Goal: Task Accomplishment & Management: Manage account settings

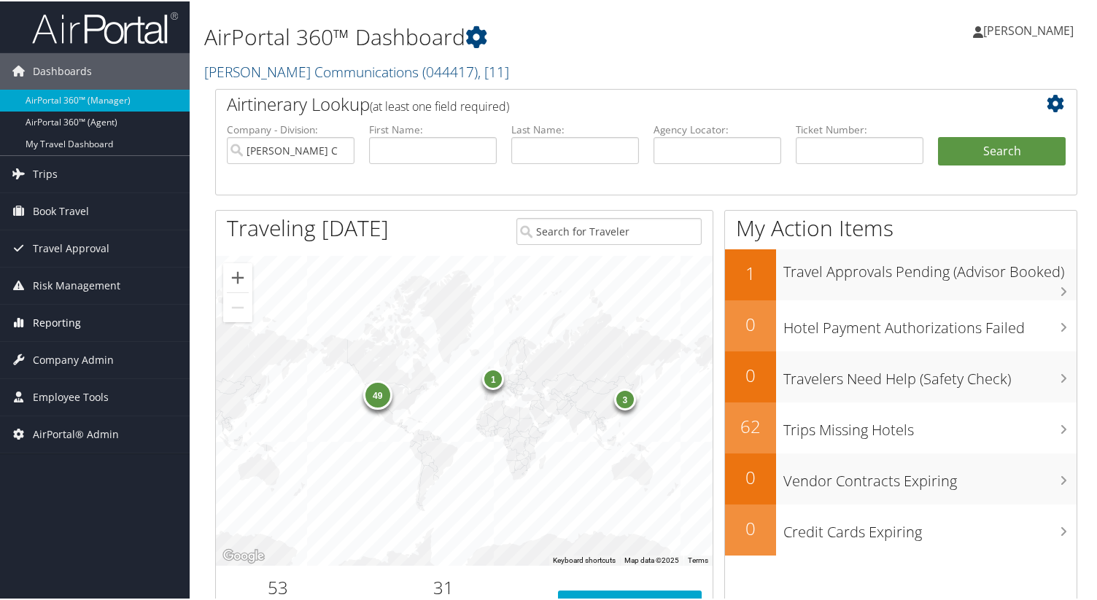
click at [126, 328] on link "Reporting" at bounding box center [95, 321] width 190 height 36
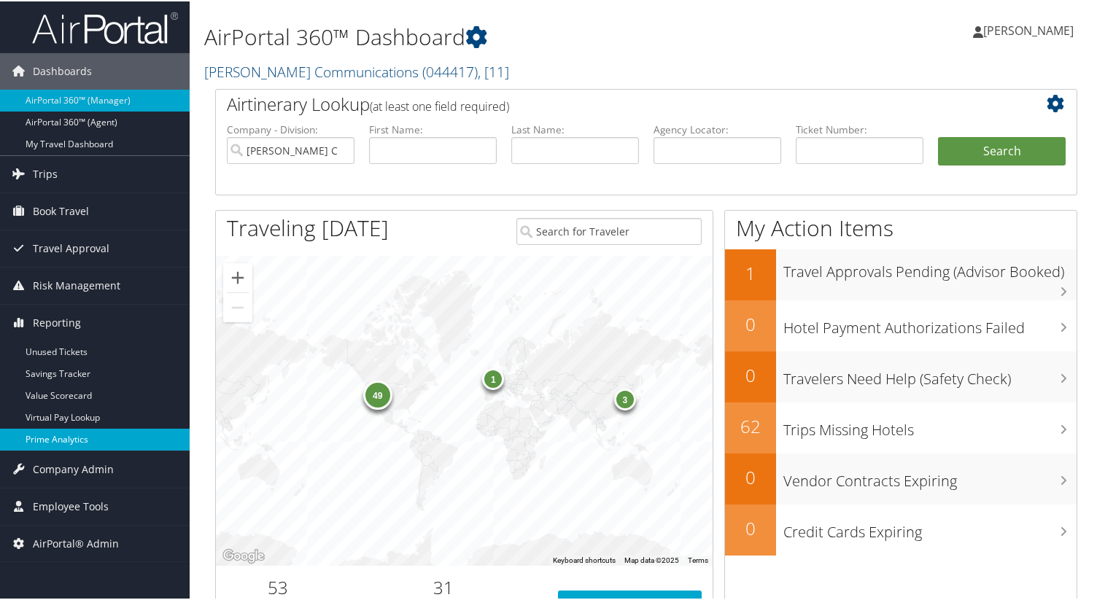
click at [102, 438] on link "Prime Analytics" at bounding box center [95, 439] width 190 height 22
click at [314, 69] on link "Sorenson Communications ( 044417 ) , [ 11 ]" at bounding box center [356, 71] width 305 height 20
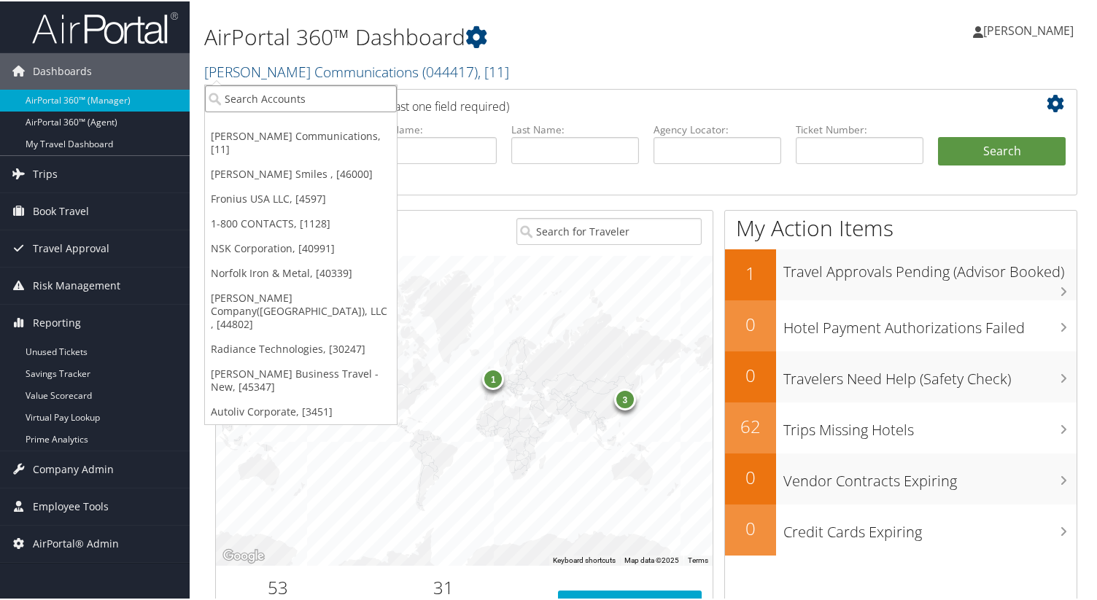
click at [304, 98] on input "search" at bounding box center [301, 97] width 192 height 27
paste input "Air & Missile Solutions"
type input "Air & Missile Solutions"
click at [235, 100] on input "Air & Missile Solutions" at bounding box center [301, 97] width 192 height 27
click at [239, 100] on input "search" at bounding box center [301, 97] width 192 height 27
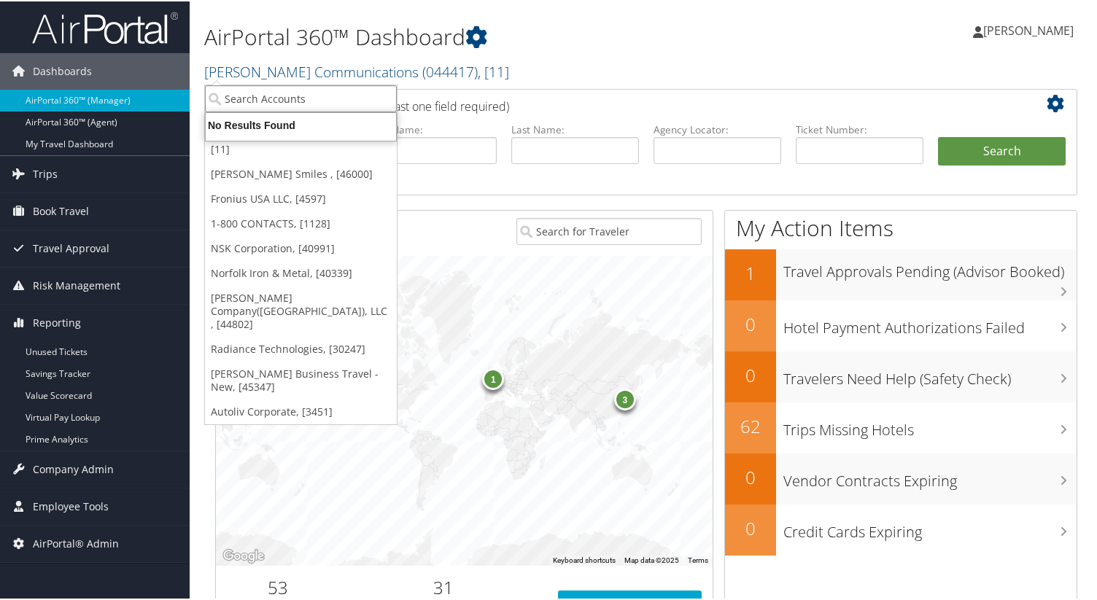
paste input "Air & Missile Solutions"
type input "Air & Missile Solutions"
click at [246, 98] on input "Air & Missile Solutions" at bounding box center [301, 97] width 192 height 27
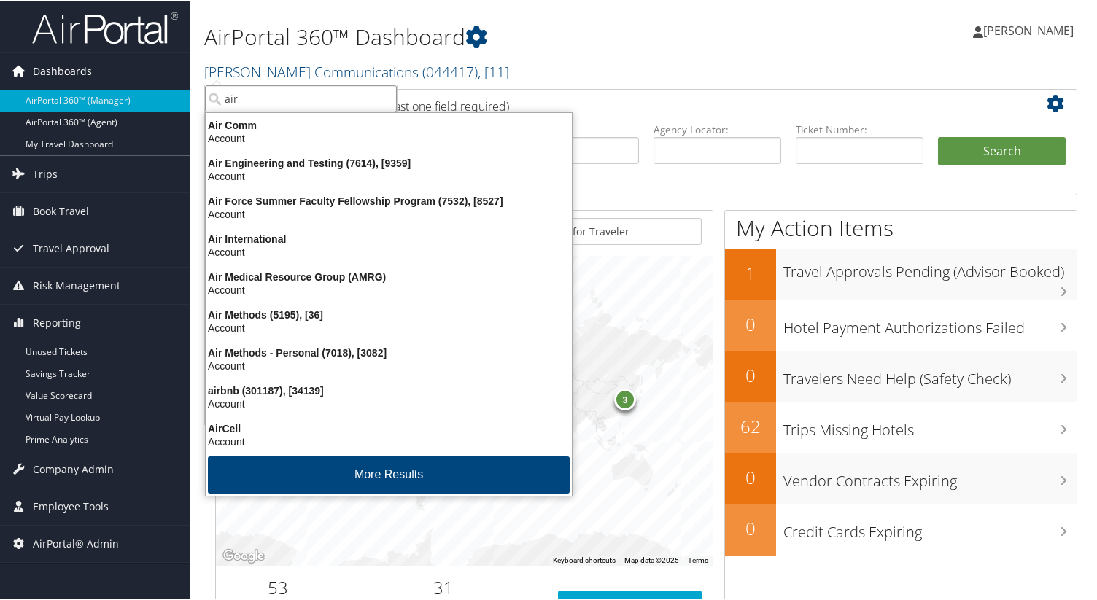
type input "air"
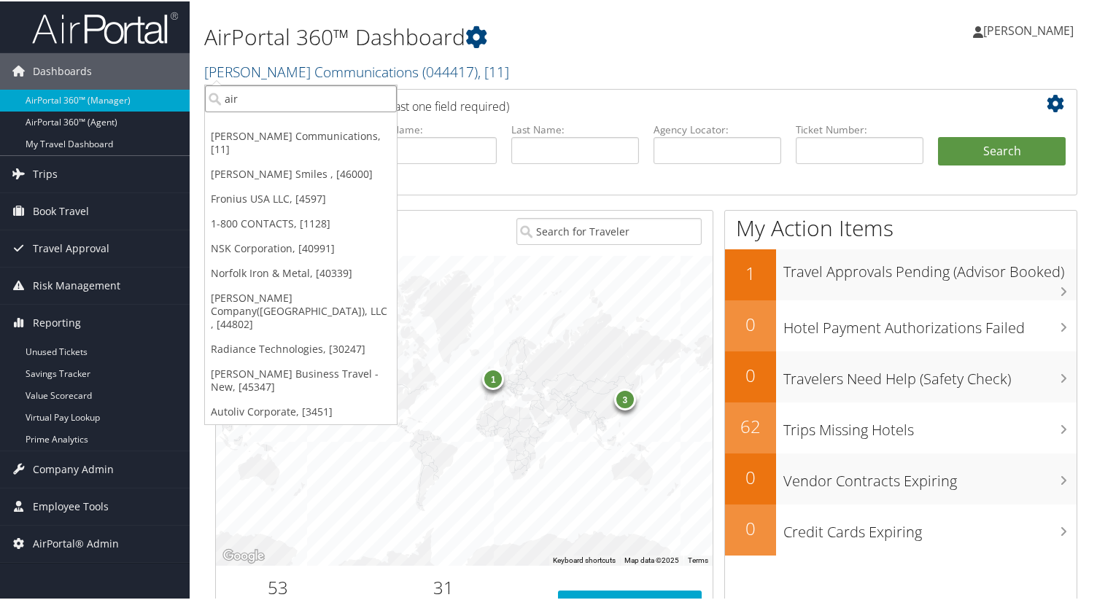
click at [293, 105] on input "air" at bounding box center [301, 97] width 192 height 27
click at [290, 105] on input "search" at bounding box center [301, 97] width 192 height 27
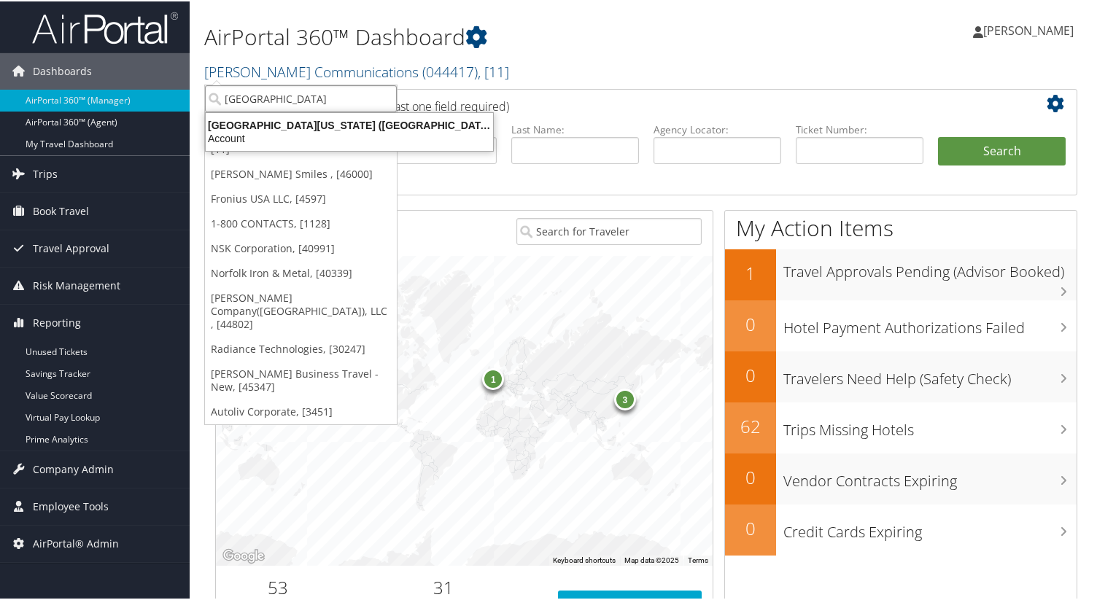
type input "university of washing"
click at [279, 131] on div "Account" at bounding box center [349, 137] width 305 height 13
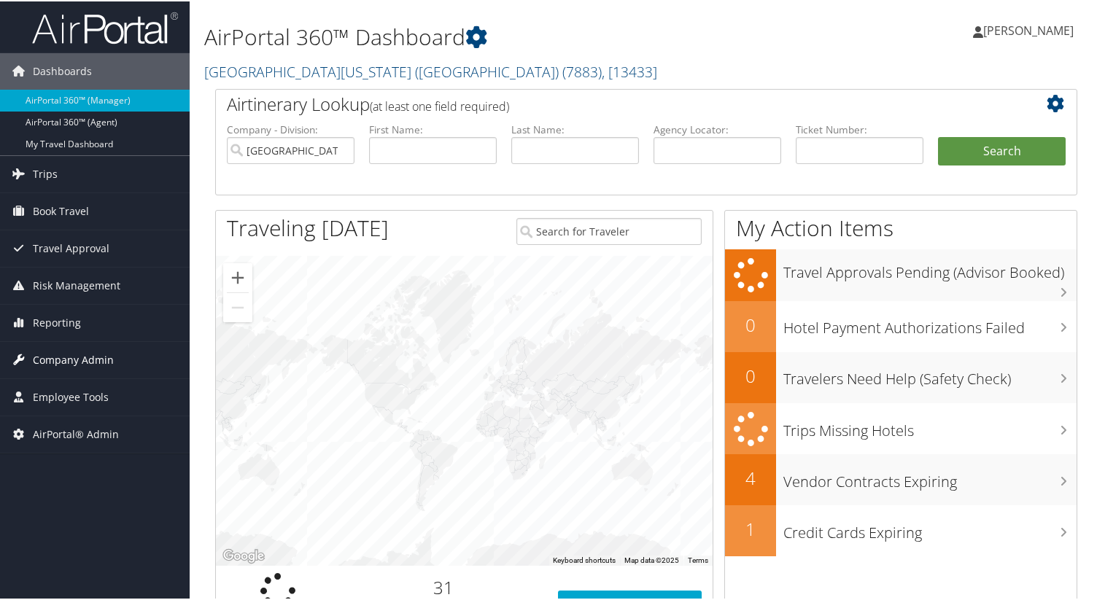
click at [98, 357] on span "Company Admin" at bounding box center [73, 359] width 81 height 36
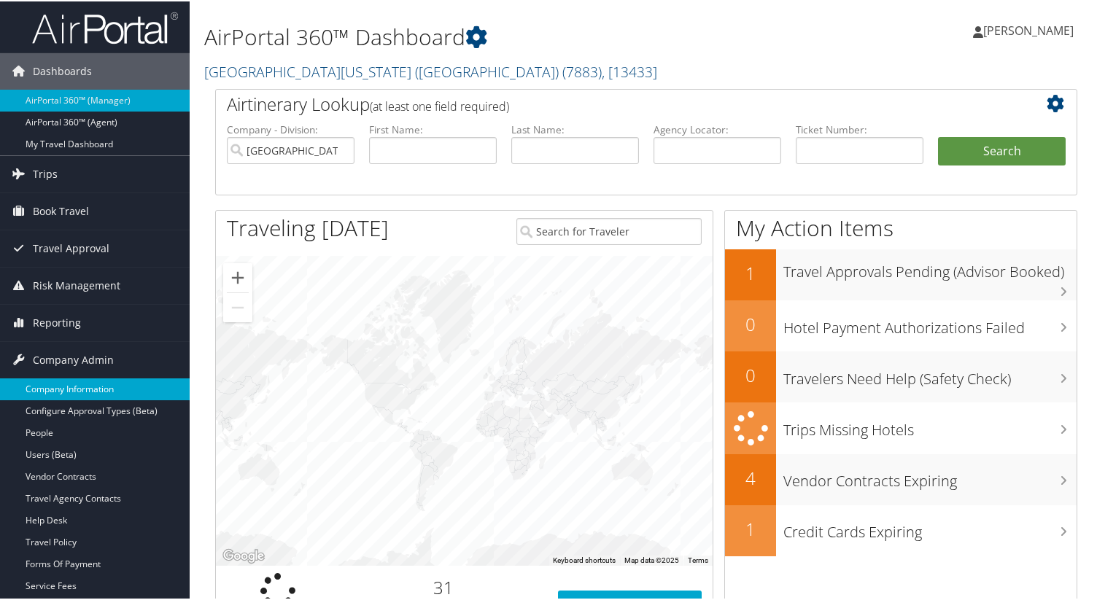
click at [92, 388] on link "Company Information" at bounding box center [95, 388] width 190 height 22
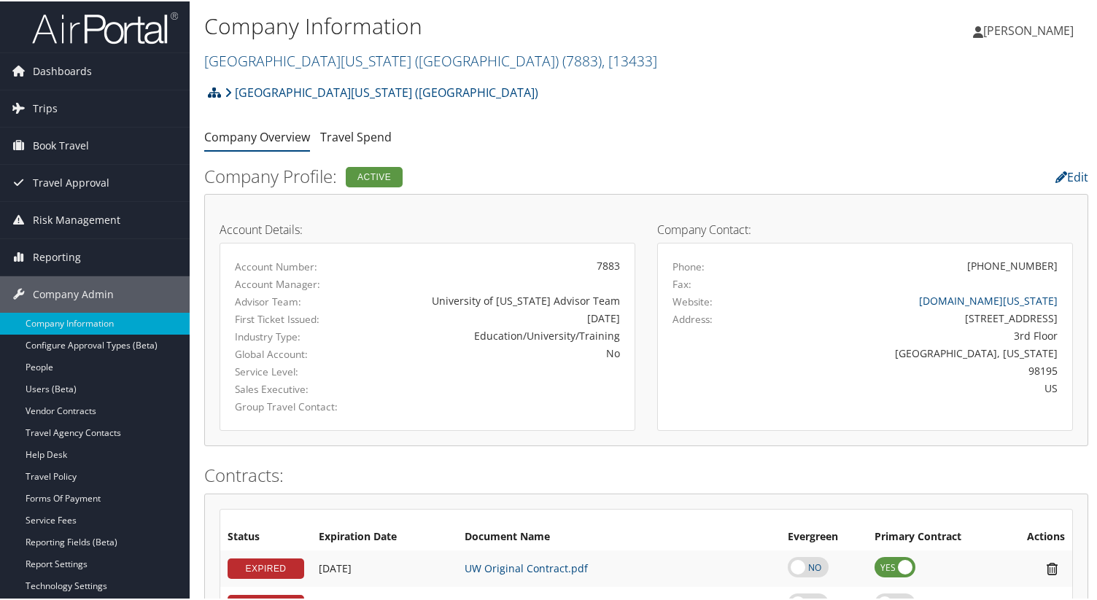
click at [215, 93] on icon at bounding box center [214, 91] width 13 height 12
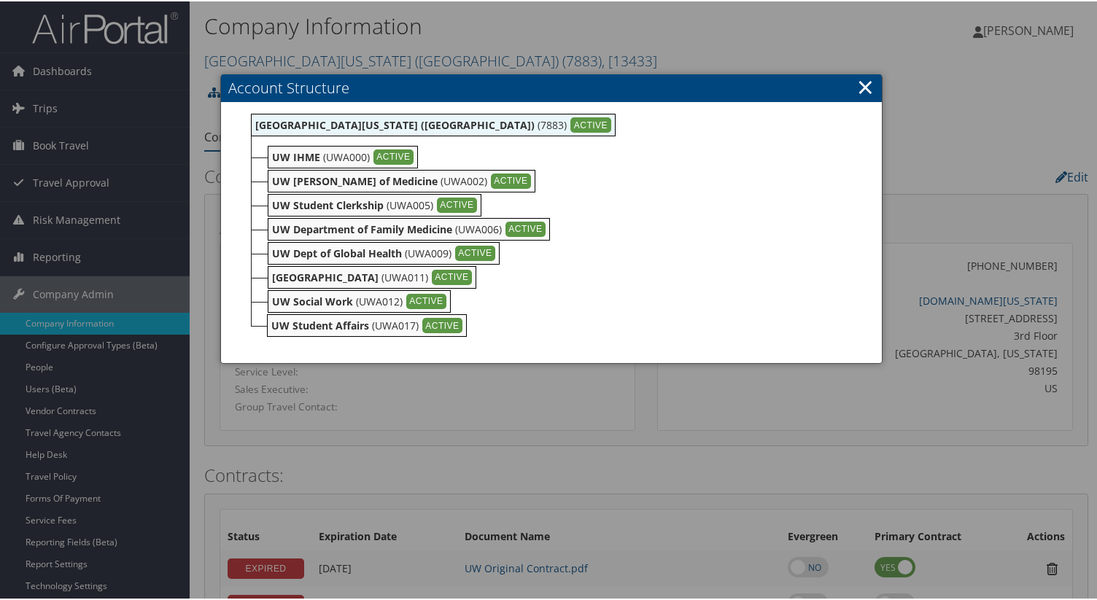
click at [289, 40] on div at bounding box center [551, 300] width 1103 height 600
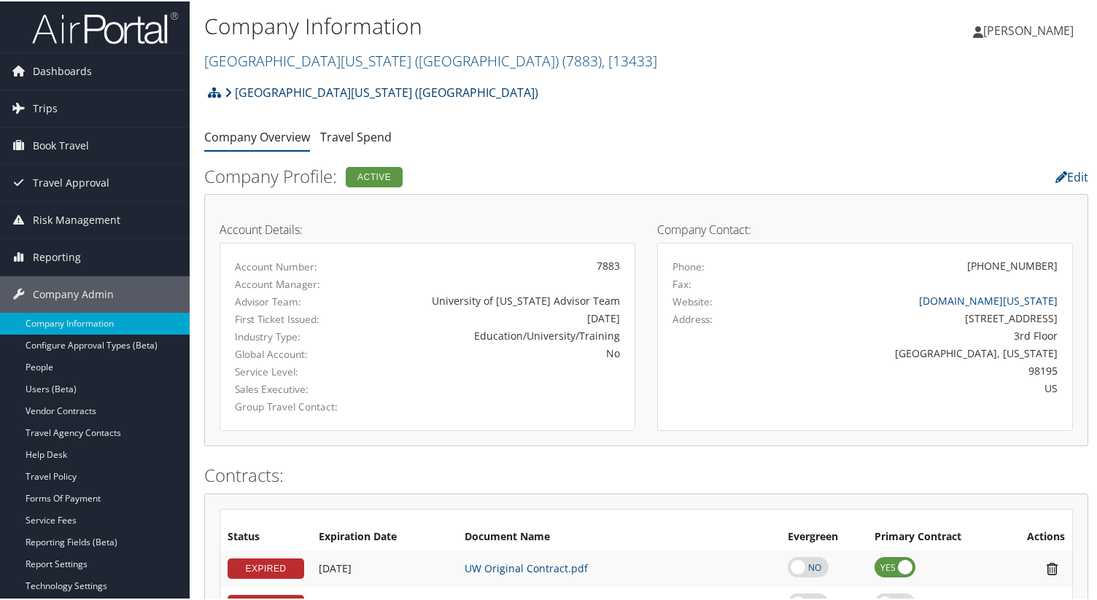
click at [364, 78] on link "[GEOGRAPHIC_DATA][US_STATE] ([GEOGRAPHIC_DATA])" at bounding box center [382, 91] width 314 height 29
click at [360, 55] on link "[GEOGRAPHIC_DATA][US_STATE] ([GEOGRAPHIC_DATA]) ( 7883 ) , [ 13433 ]" at bounding box center [430, 60] width 453 height 20
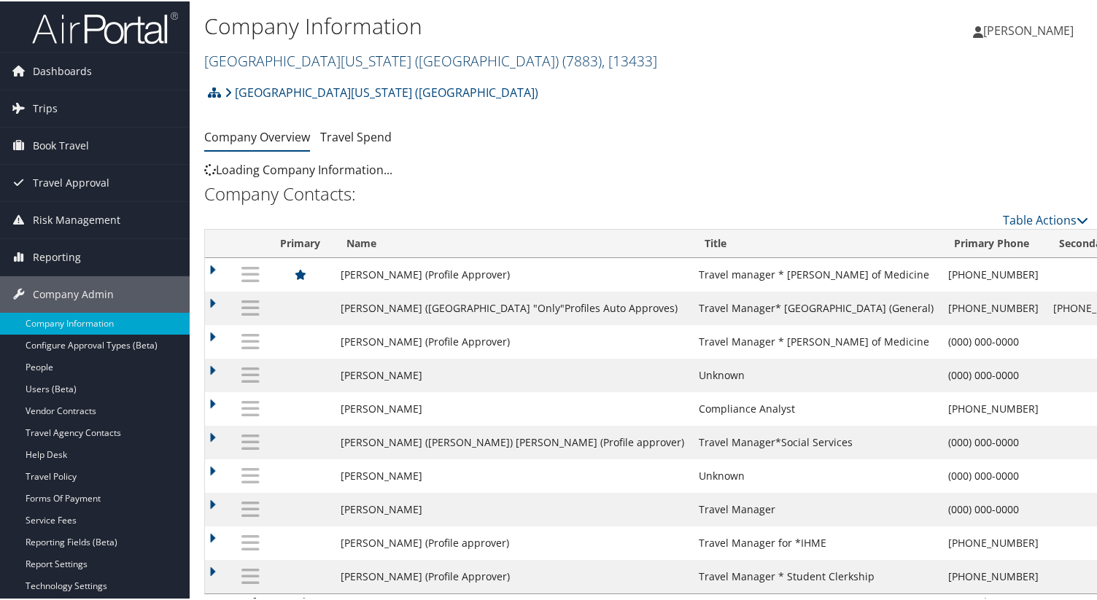
click at [353, 62] on link "[GEOGRAPHIC_DATA][US_STATE] ([GEOGRAPHIC_DATA]) ( 7883 ) , [ 13433 ]" at bounding box center [430, 60] width 453 height 20
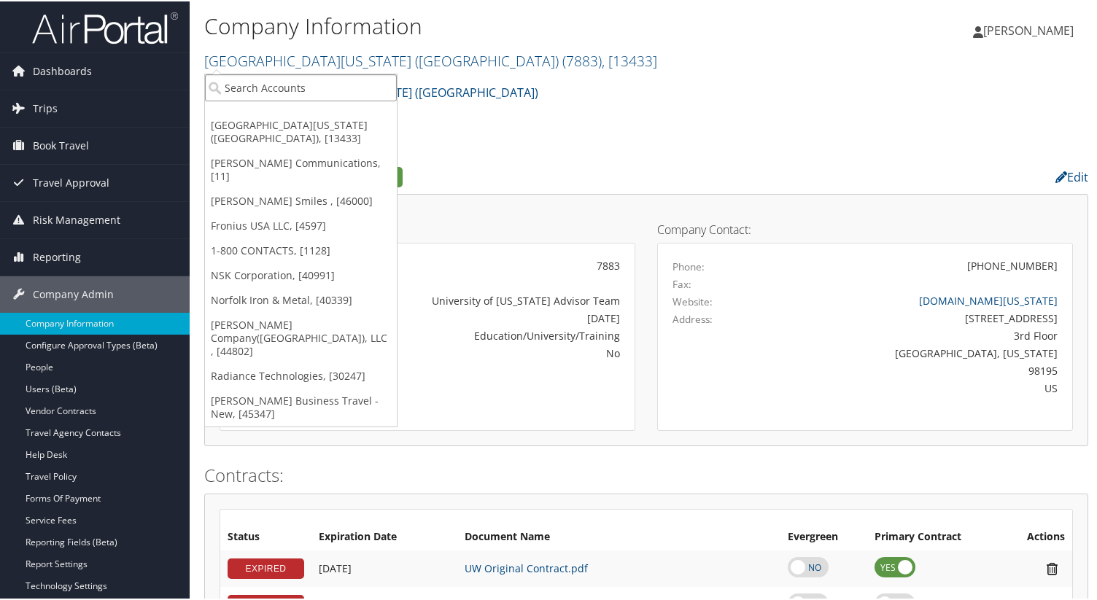
click at [324, 85] on input "search" at bounding box center [301, 86] width 192 height 27
paste input "Big West Oil"
type input "Big West Oil"
click at [317, 115] on div "Big West Oil (301166), [33355]" at bounding box center [302, 113] width 210 height 13
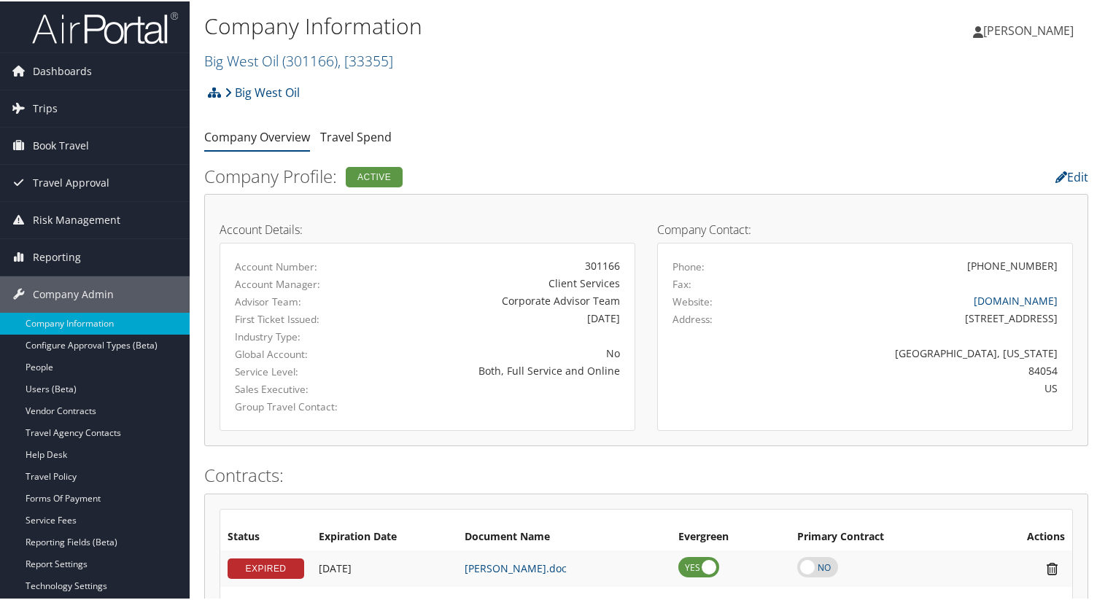
click at [328, 71] on div "Company Information Big West Oil ( 301166 ) , [ 33355 ] Big West Oil University…" at bounding box center [498, 41] width 589 height 69
click at [328, 58] on span "( 301166 )" at bounding box center [309, 60] width 55 height 20
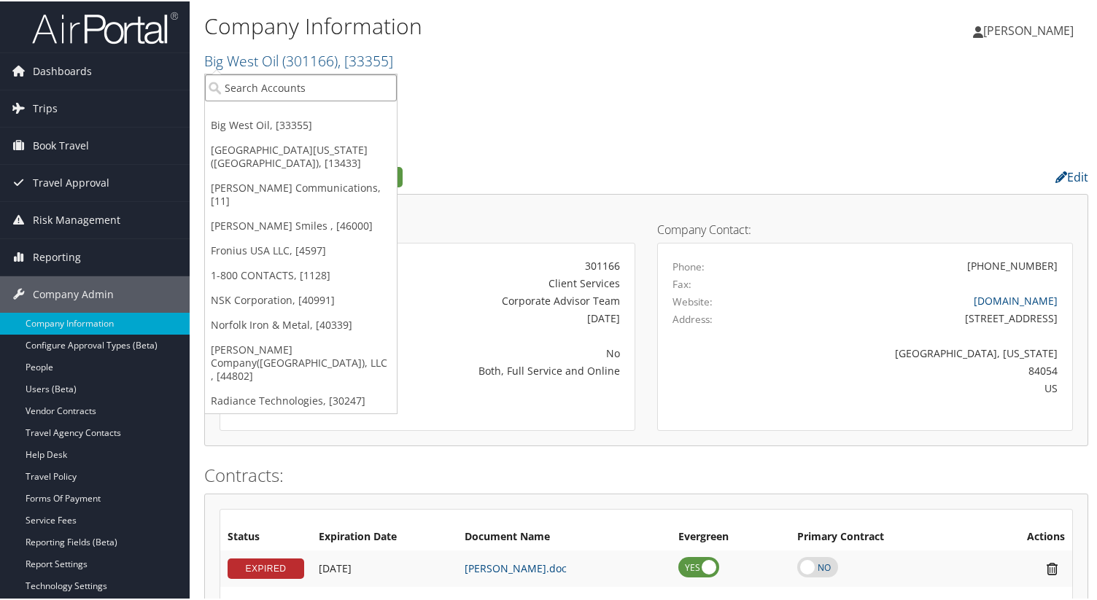
click at [316, 83] on input "search" at bounding box center [301, 86] width 192 height 27
paste input "[GEOGRAPHIC_DATA]"
type input "[GEOGRAPHIC_DATA]"
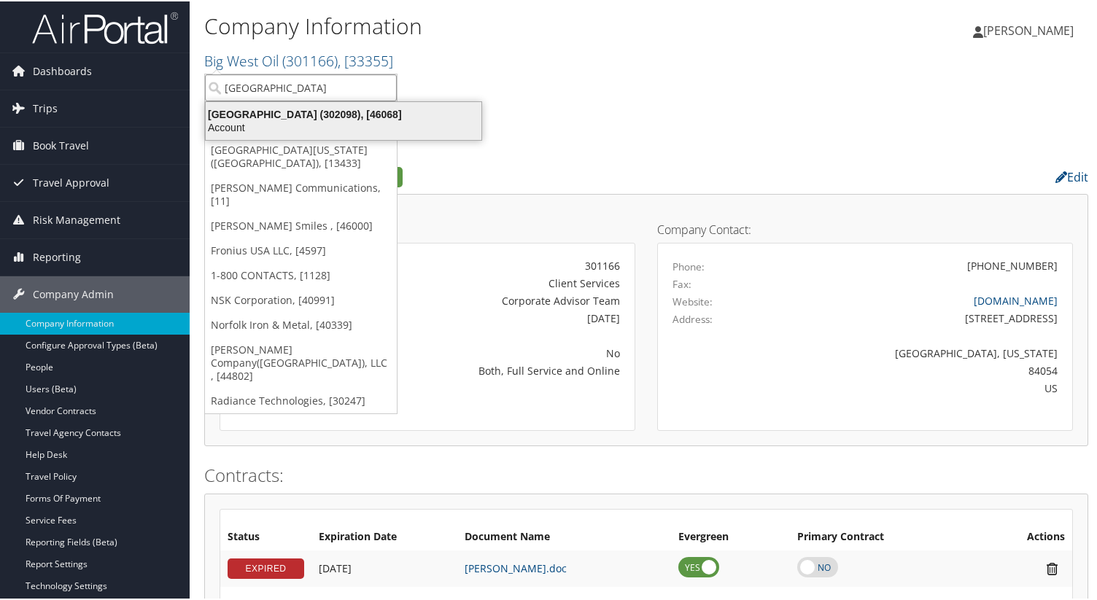
click at [319, 115] on div "Cache Creek Casino Resort (302098), [46068]" at bounding box center [343, 113] width 293 height 13
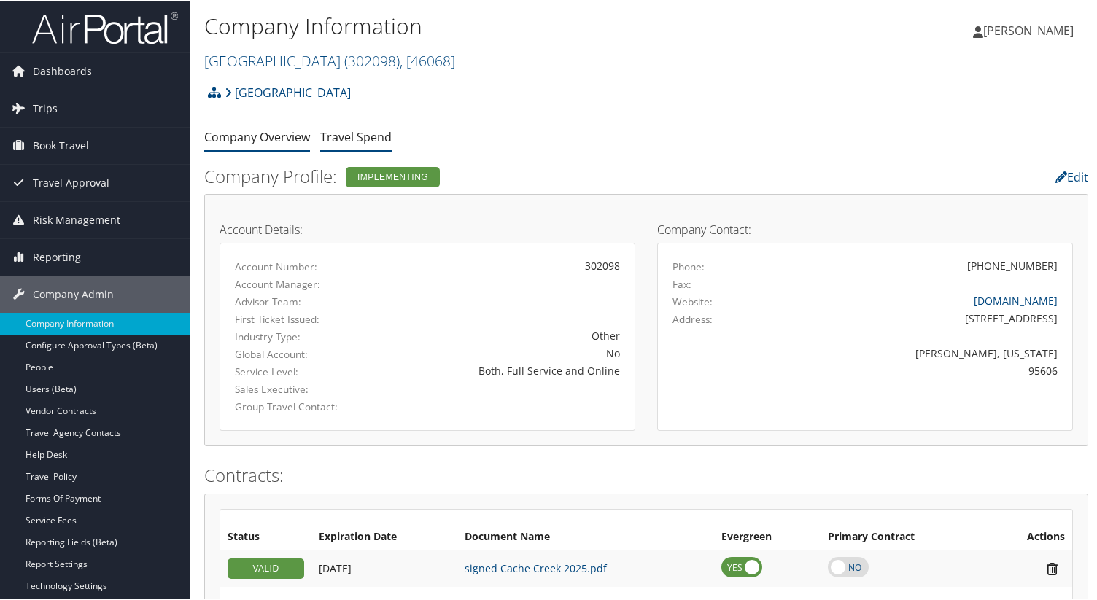
click at [341, 147] on li "Travel Spend" at bounding box center [355, 136] width 71 height 26
click at [339, 136] on link "Travel Spend" at bounding box center [355, 136] width 71 height 16
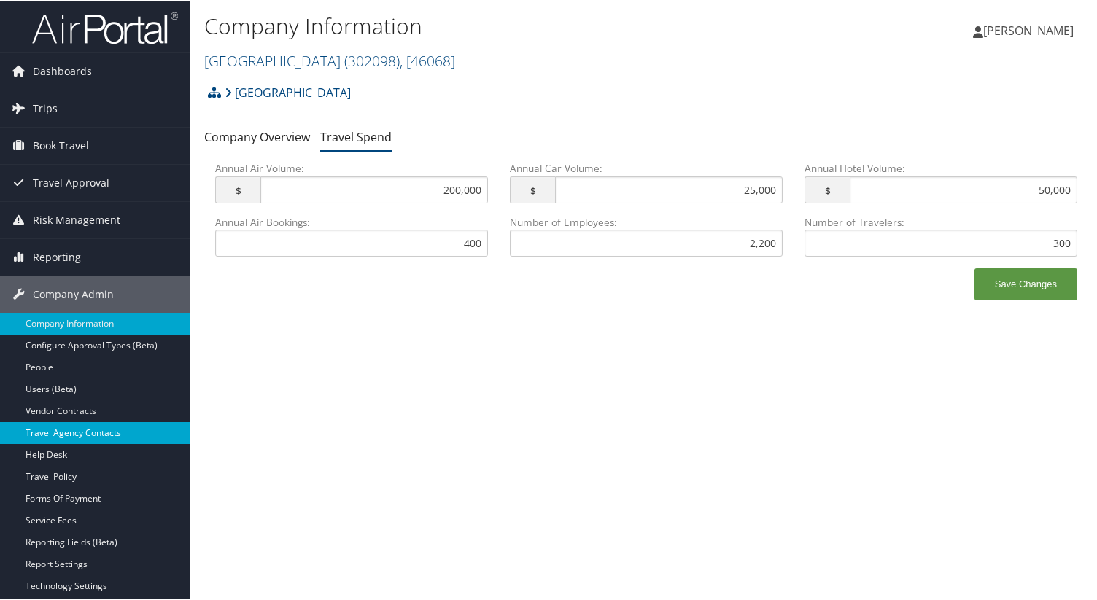
click at [85, 436] on link "Travel Agency Contacts" at bounding box center [95, 432] width 190 height 22
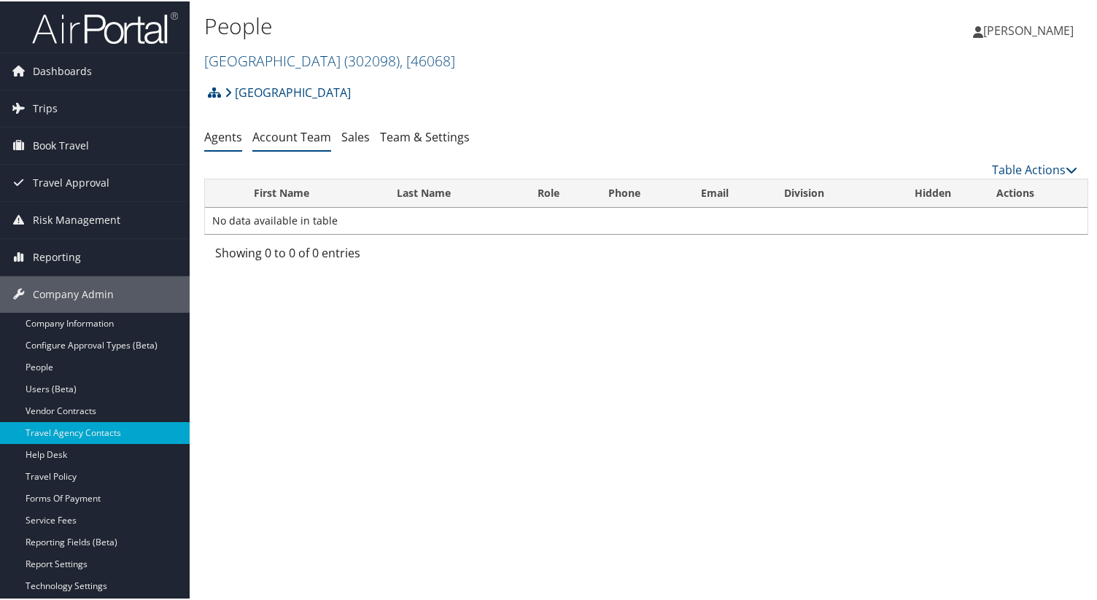
click at [311, 136] on link "Account Team" at bounding box center [291, 136] width 79 height 16
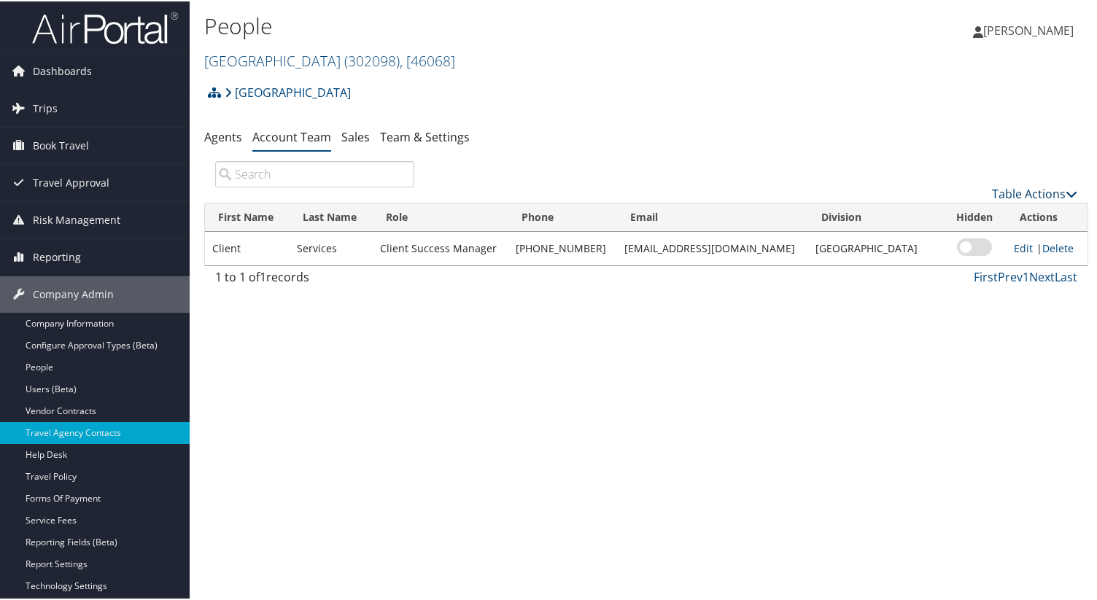
click at [1025, 188] on link "Table Actions" at bounding box center [1034, 193] width 85 height 16
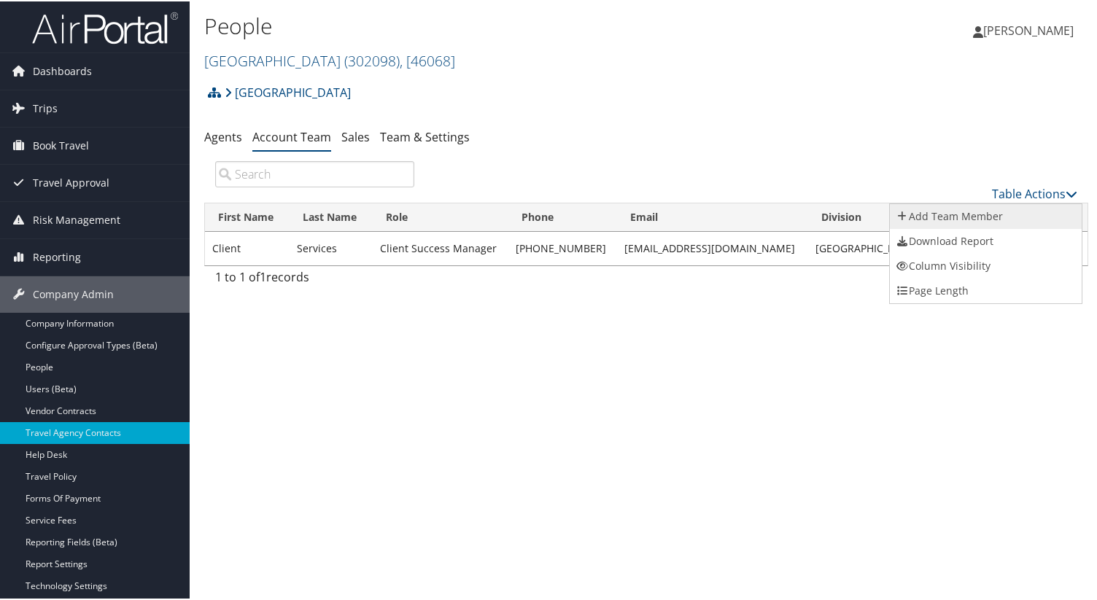
click at [985, 220] on link "Add Team Member" at bounding box center [986, 215] width 192 height 25
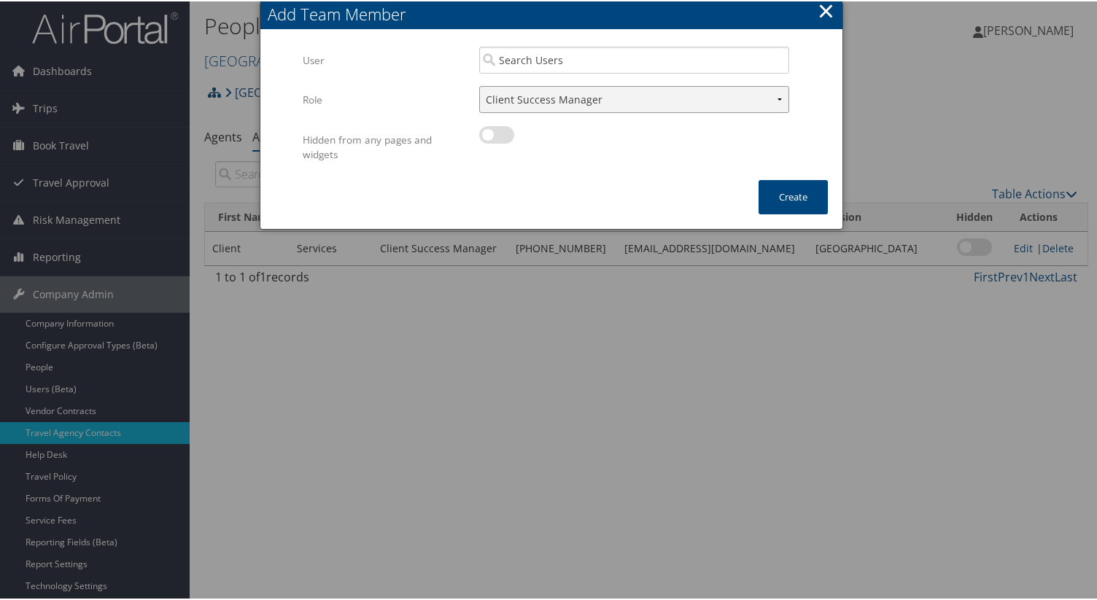
click at [549, 89] on select "Client Success Manager Account Executive Operations Manager" at bounding box center [634, 98] width 310 height 27
select select "AE"
click at [479, 85] on select "Client Success Manager Account Executive Operations Manager" at bounding box center [634, 98] width 310 height 27
click at [528, 61] on input "search" at bounding box center [634, 58] width 310 height 27
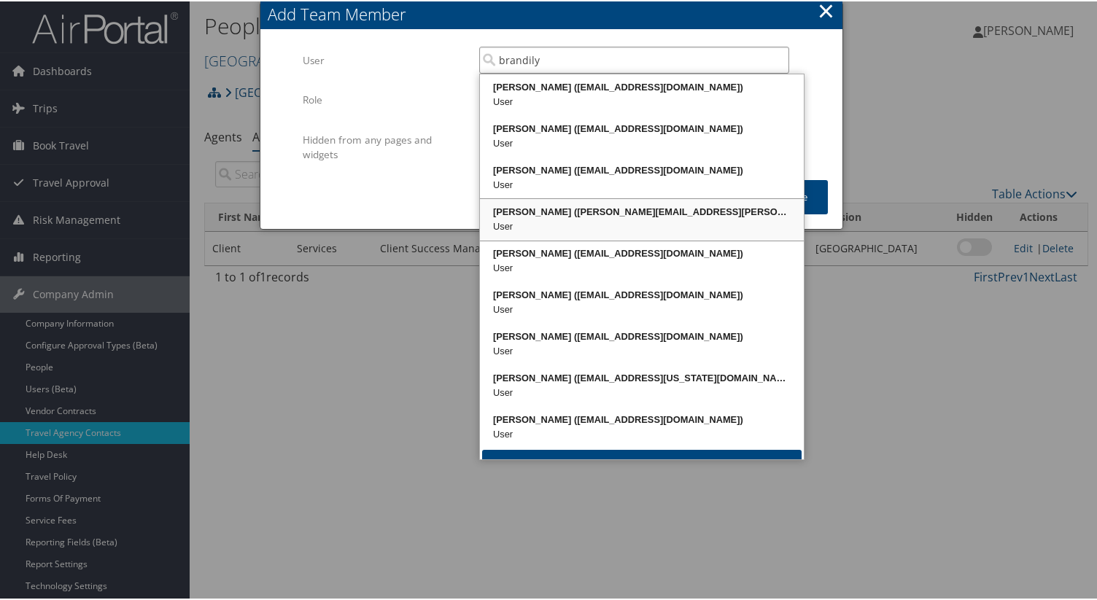
click at [576, 205] on div "Brandilyn Turner (brandilyn.turner@cbtravel.com)" at bounding box center [642, 211] width 320 height 15
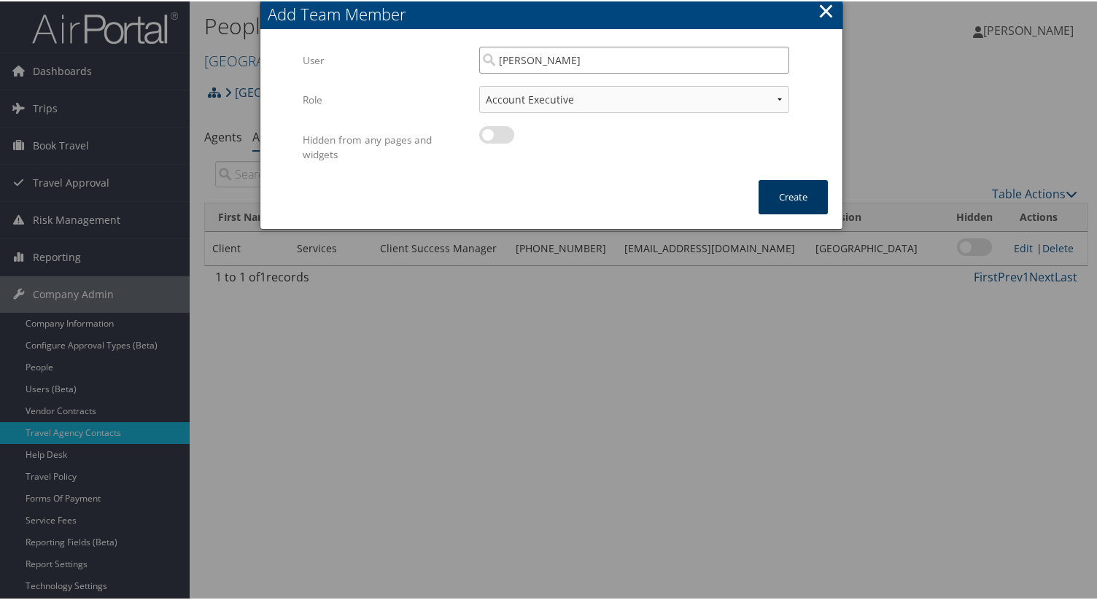
type input "Brandilyn Turner"
click at [799, 202] on button "Create" at bounding box center [793, 196] width 69 height 34
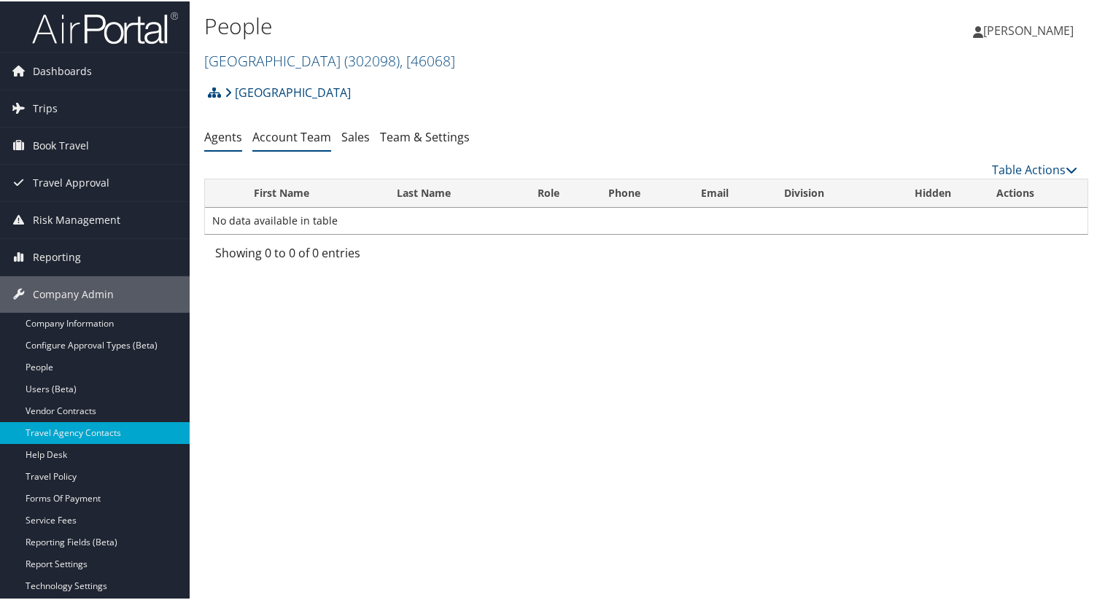
click at [273, 141] on link "Account Team" at bounding box center [291, 136] width 79 height 16
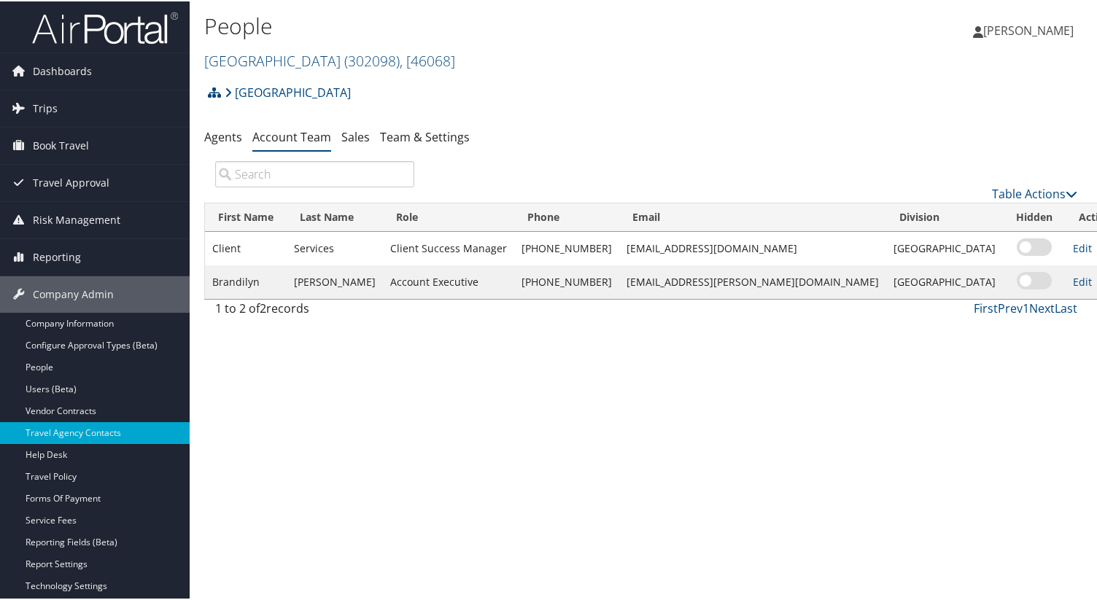
click at [1097, 282] on link "Delete" at bounding box center [1117, 281] width 31 height 14
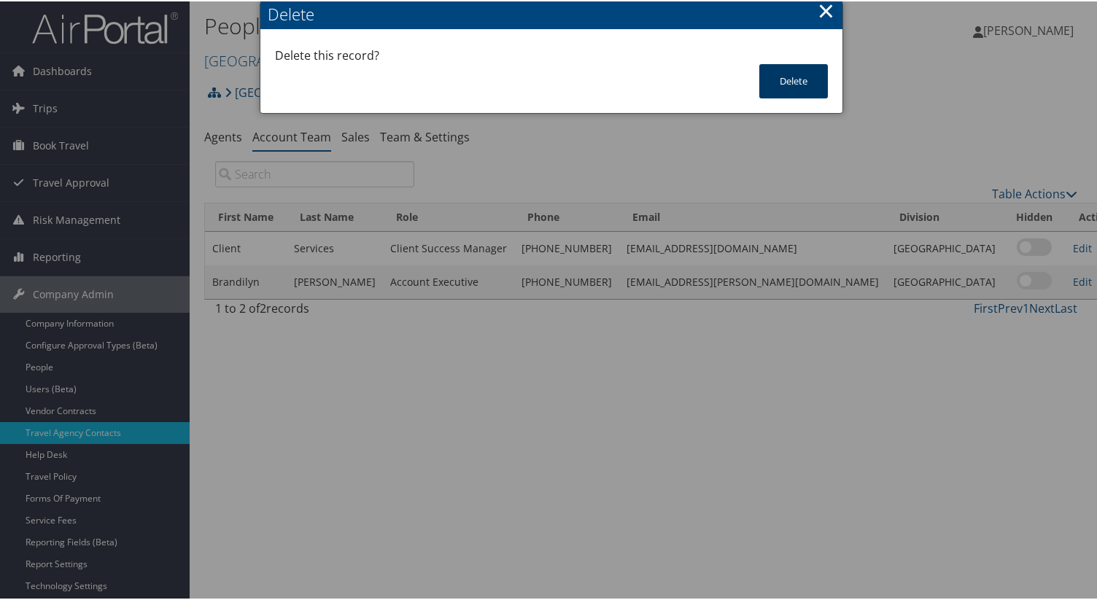
click at [789, 75] on button "Delete" at bounding box center [793, 80] width 69 height 34
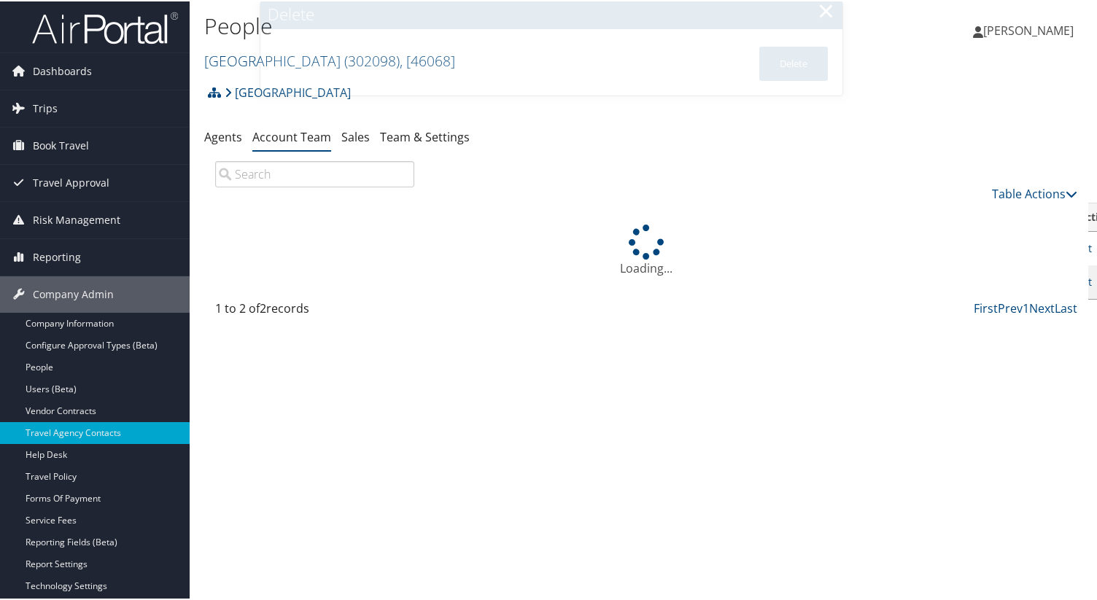
click at [1034, 201] on div "Loading..." at bounding box center [646, 249] width 884 height 97
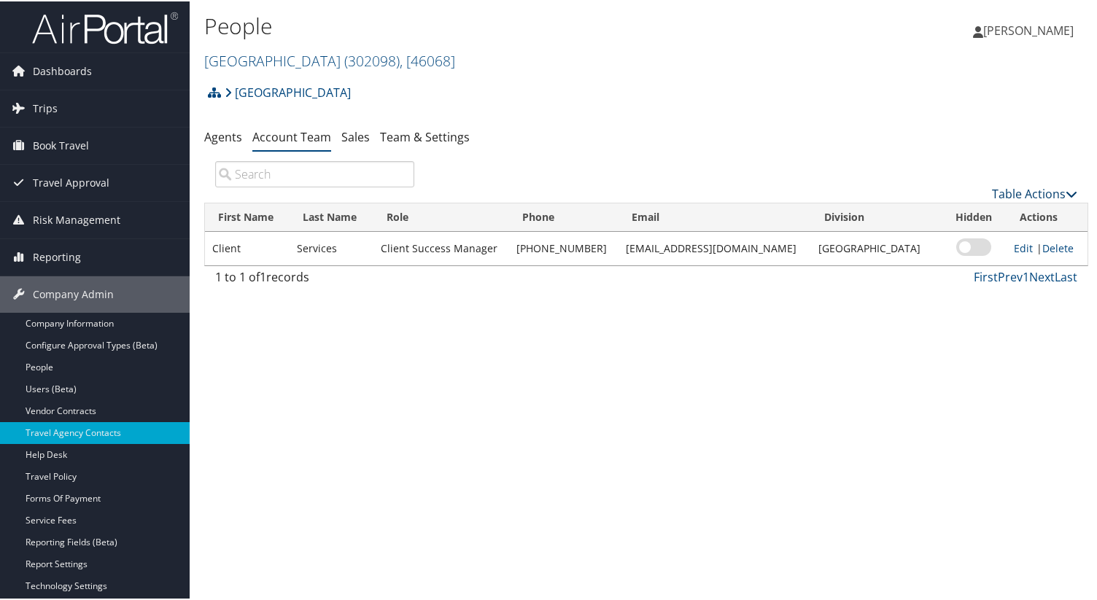
click at [1029, 193] on link "Table Actions" at bounding box center [1034, 193] width 85 height 16
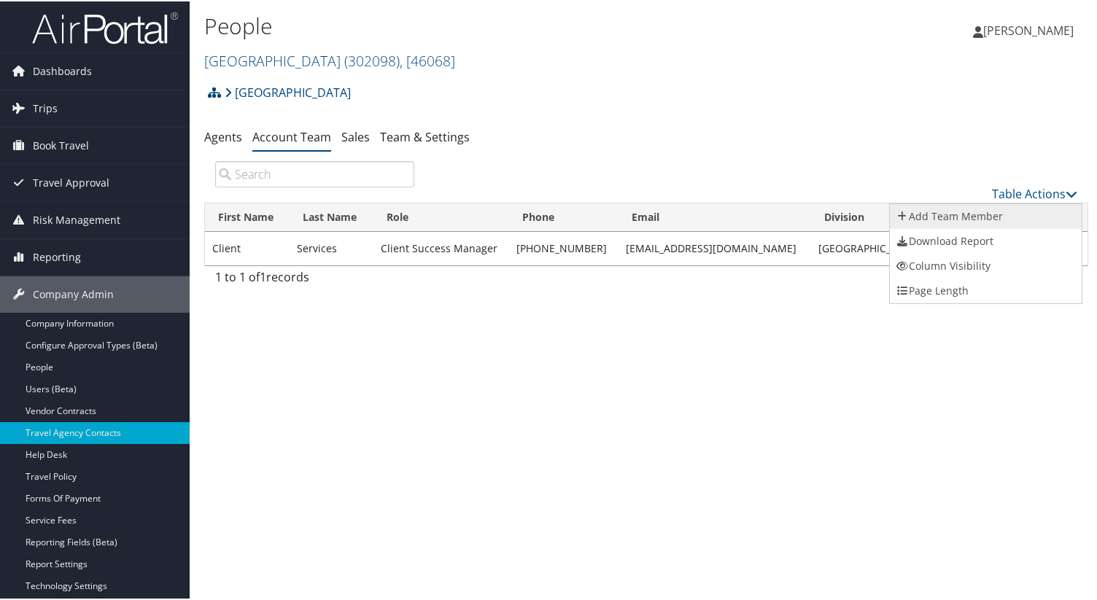
click at [963, 216] on link "Add Team Member" at bounding box center [986, 215] width 192 height 25
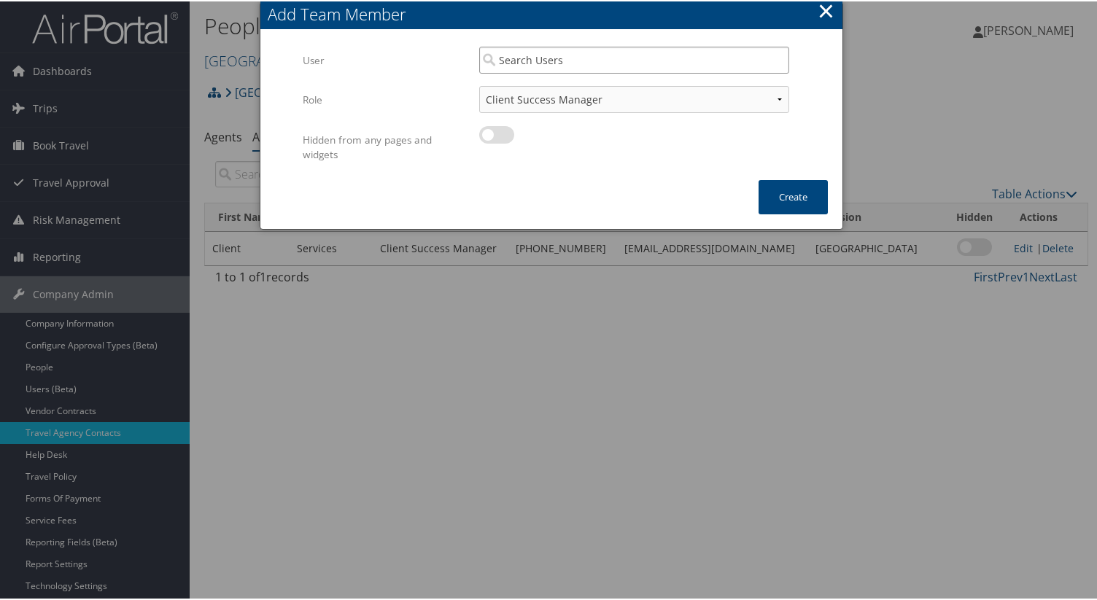
click at [545, 55] on input "search" at bounding box center [634, 58] width 310 height 27
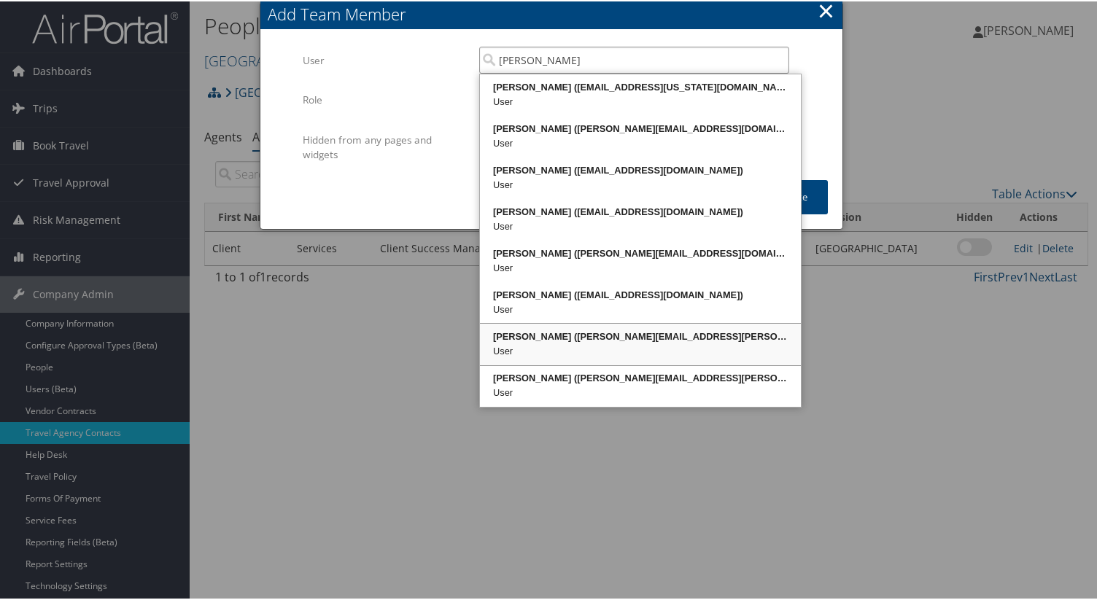
click at [565, 331] on div "Shannon Brooks (shannon.brooks@cbtravel.com)" at bounding box center [640, 335] width 317 height 15
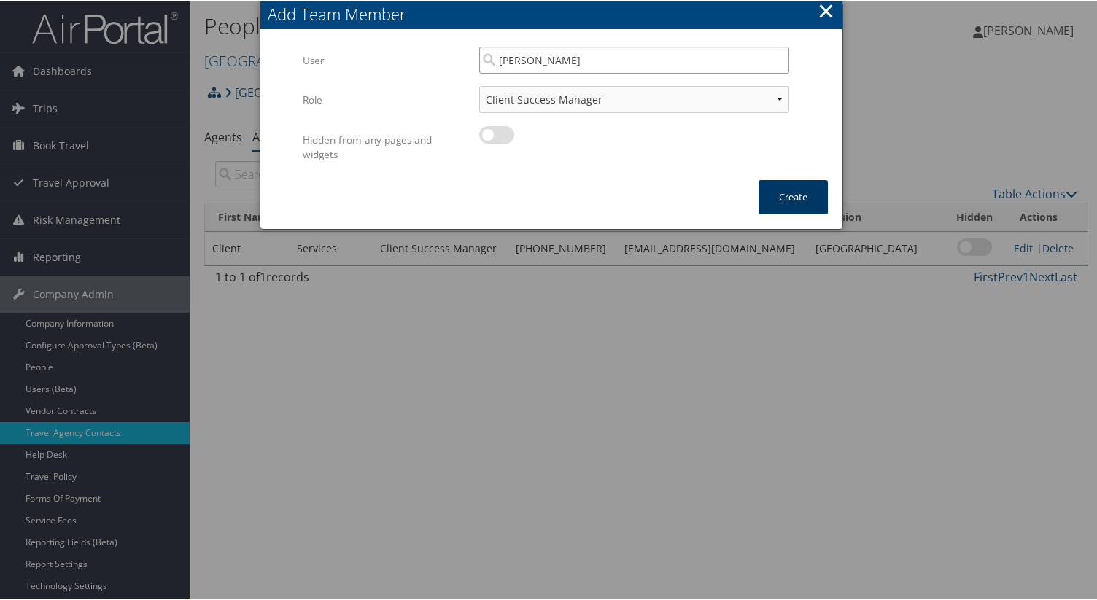
type input "Shannon Brooks"
click at [784, 192] on button "Create" at bounding box center [793, 196] width 69 height 34
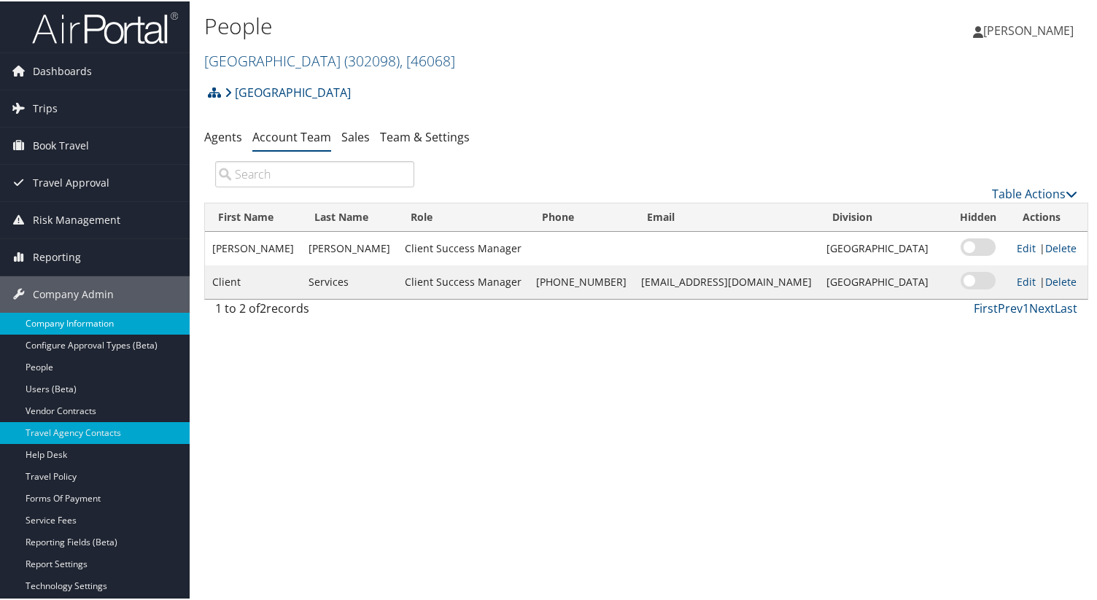
click at [69, 325] on link "Company Information" at bounding box center [95, 323] width 190 height 22
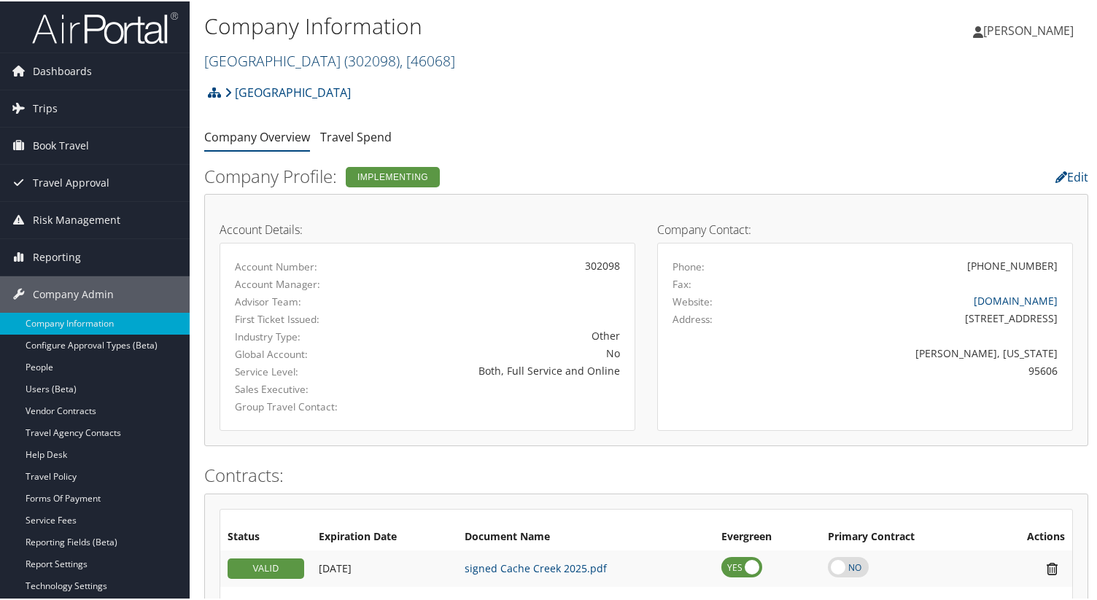
click at [398, 55] on span "( 302098 )" at bounding box center [371, 60] width 55 height 20
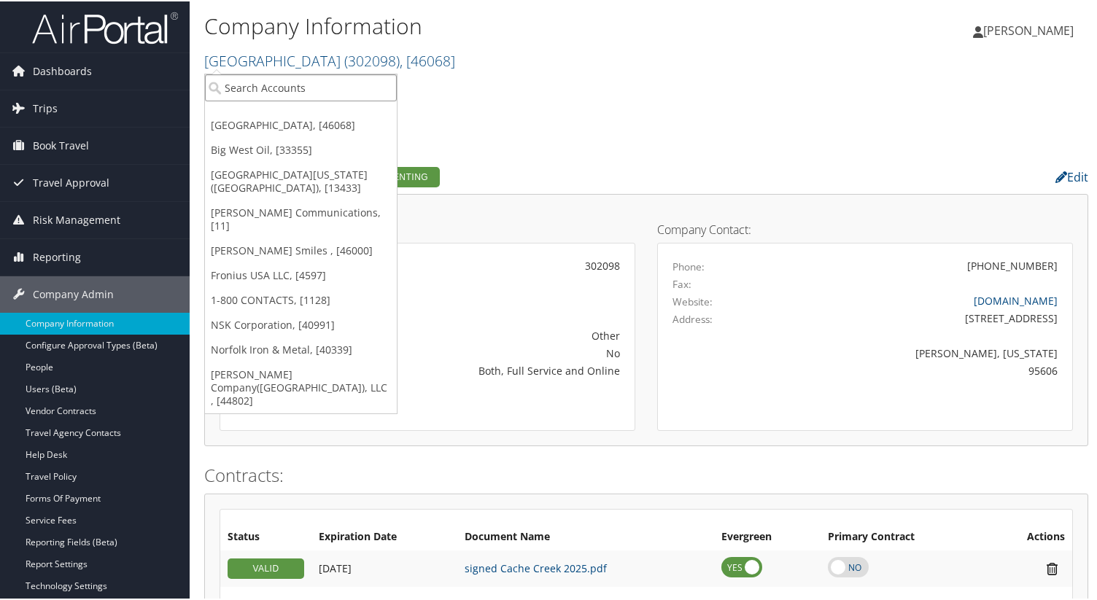
click at [326, 93] on input "search" at bounding box center [301, 86] width 192 height 27
paste input "Aviation & Missile in AP"
type input "Aviation & Missile"
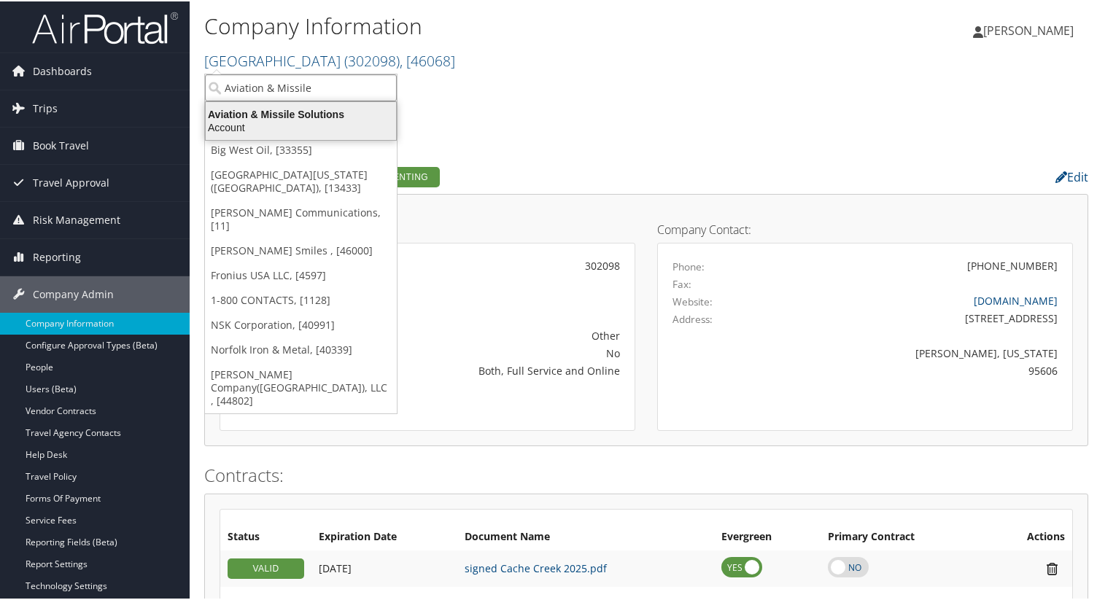
click at [326, 111] on div "Aviation & Missile Solutions" at bounding box center [301, 113] width 208 height 13
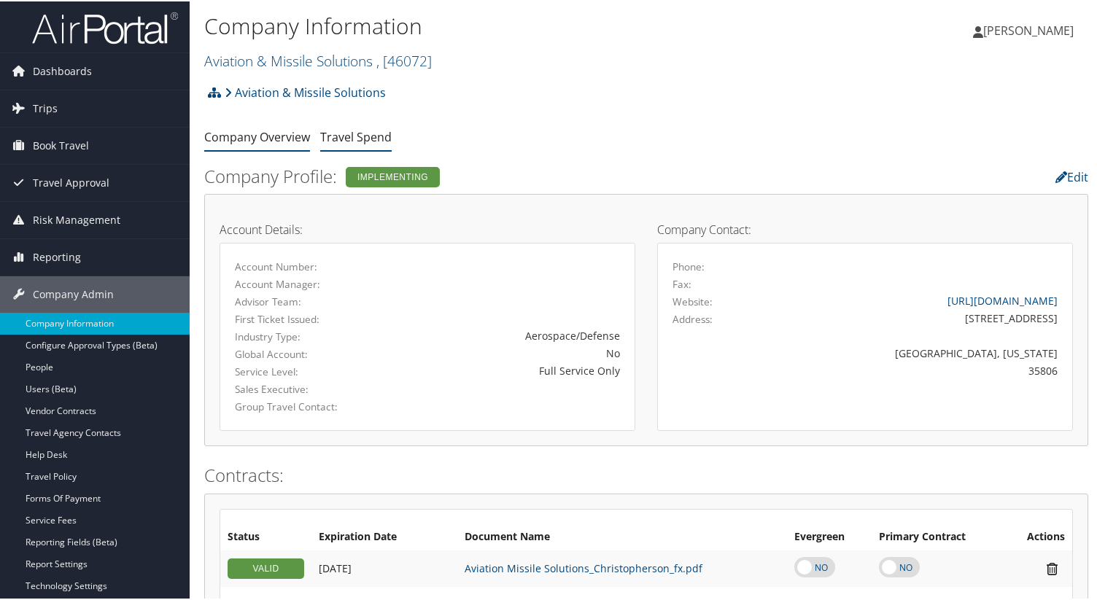
click at [357, 132] on link "Travel Spend" at bounding box center [355, 136] width 71 height 16
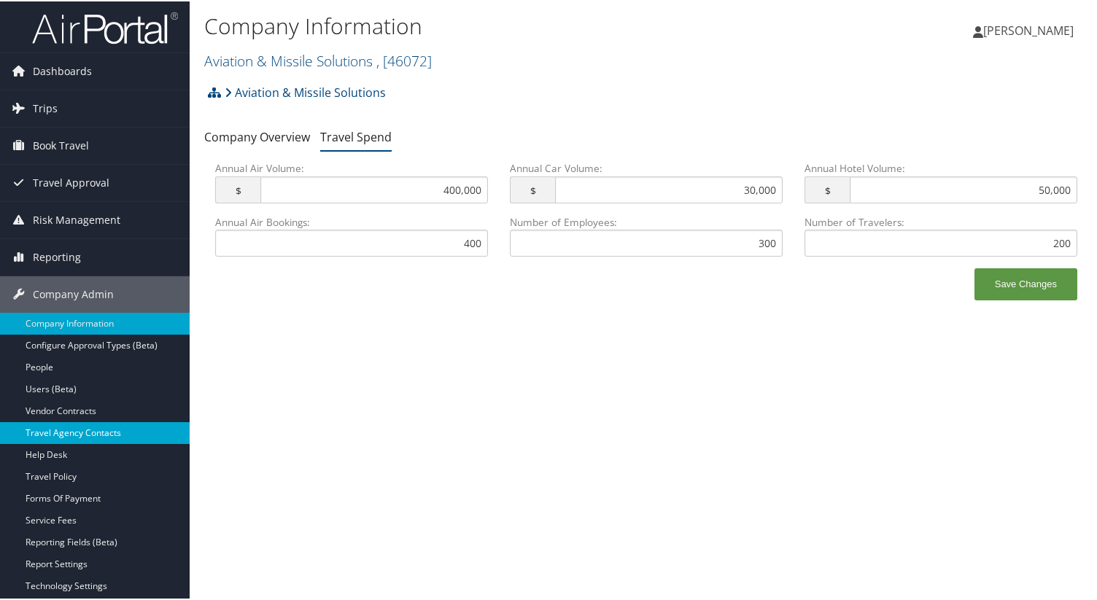
click at [79, 435] on link "Travel Agency Contacts" at bounding box center [95, 432] width 190 height 22
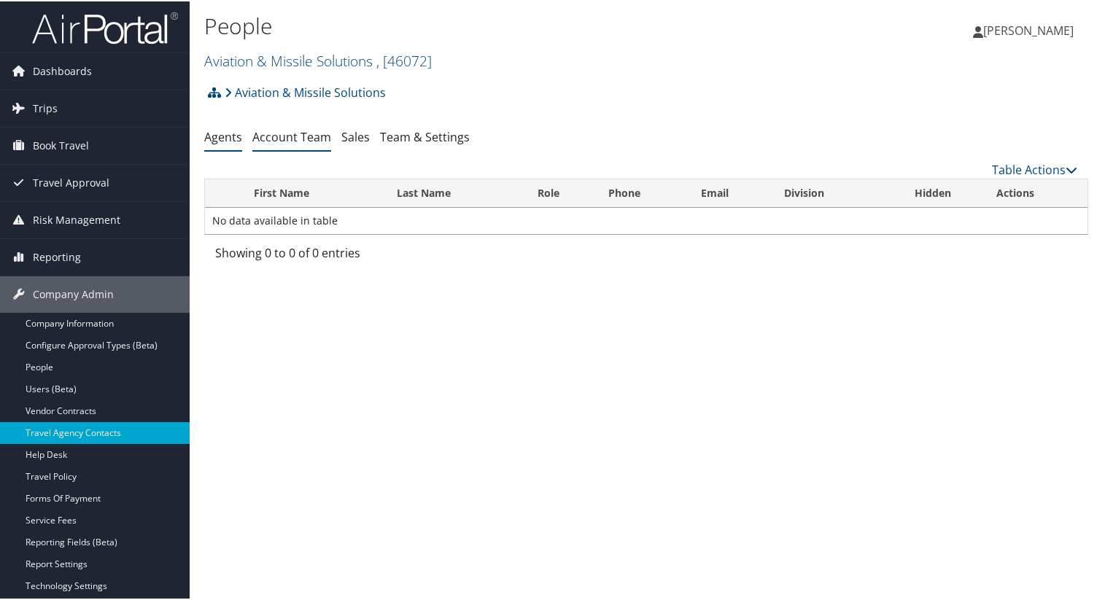
click at [300, 139] on link "Account Team" at bounding box center [291, 136] width 79 height 16
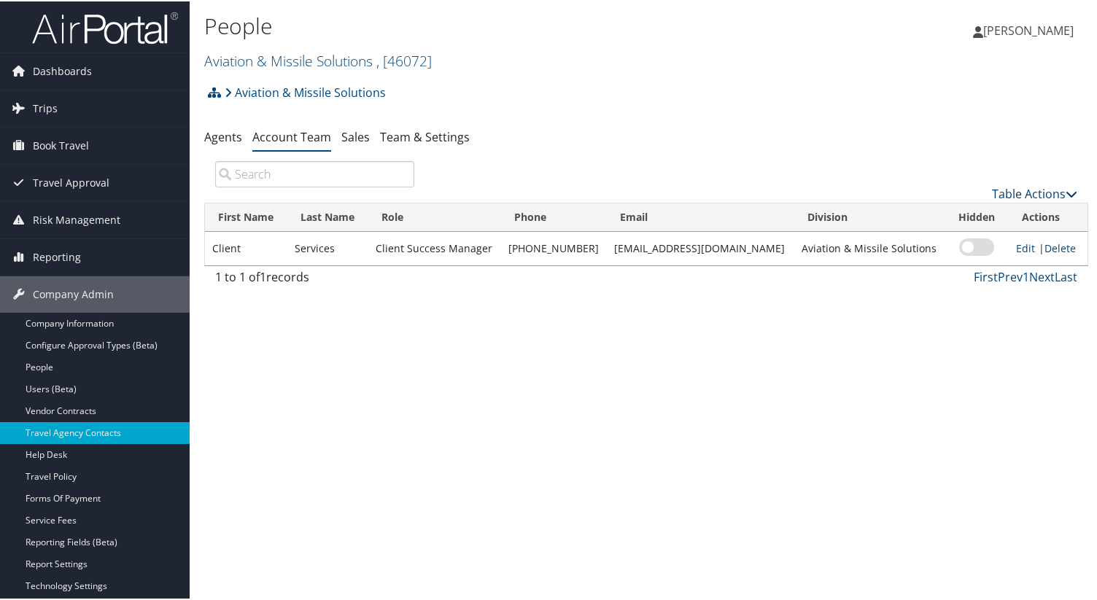
click at [1066, 187] on icon at bounding box center [1072, 193] width 12 height 12
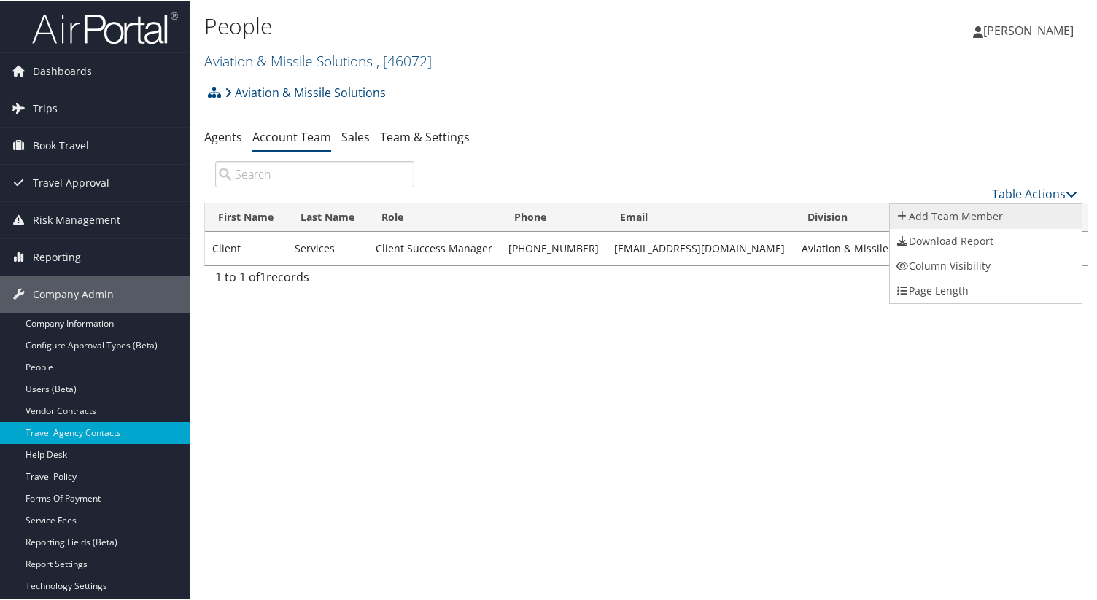
click at [981, 217] on link "Add Team Member" at bounding box center [986, 215] width 192 height 25
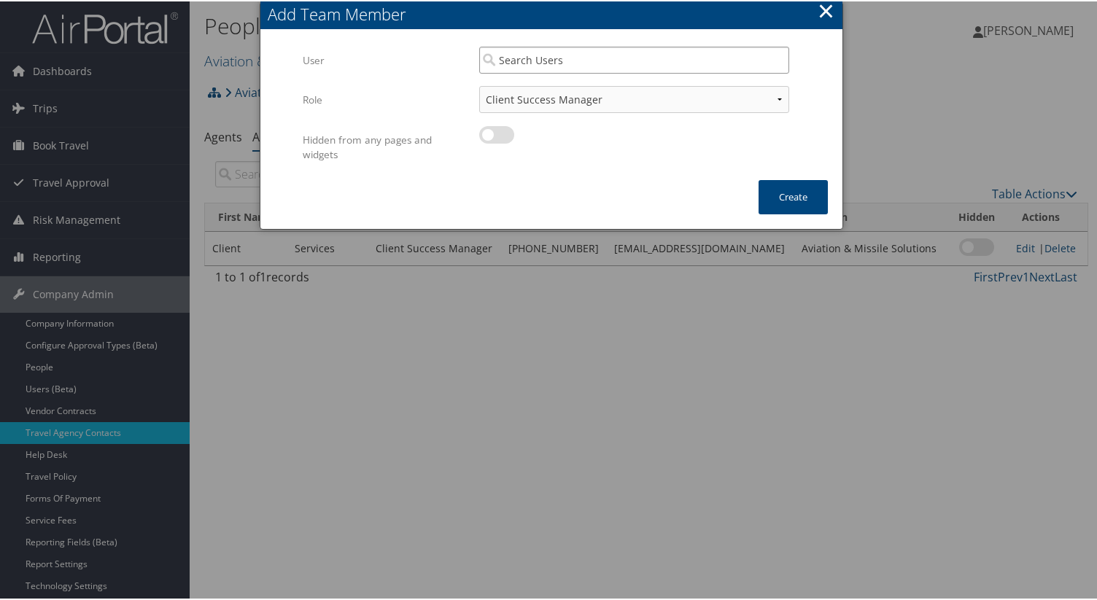
click at [569, 61] on input "search" at bounding box center [634, 58] width 310 height 27
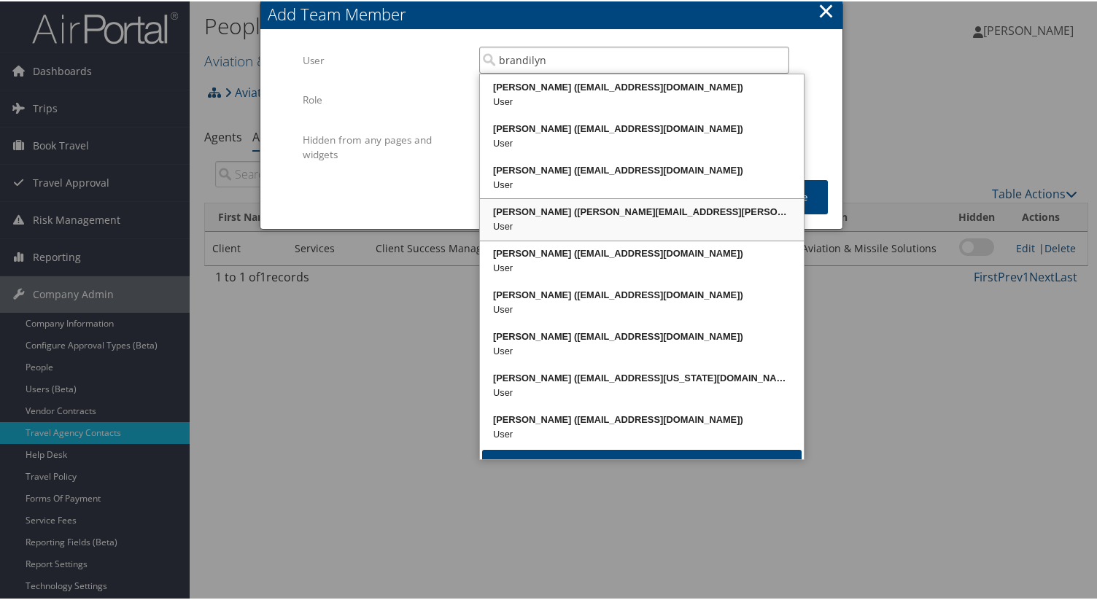
click at [554, 219] on div "User" at bounding box center [642, 225] width 320 height 15
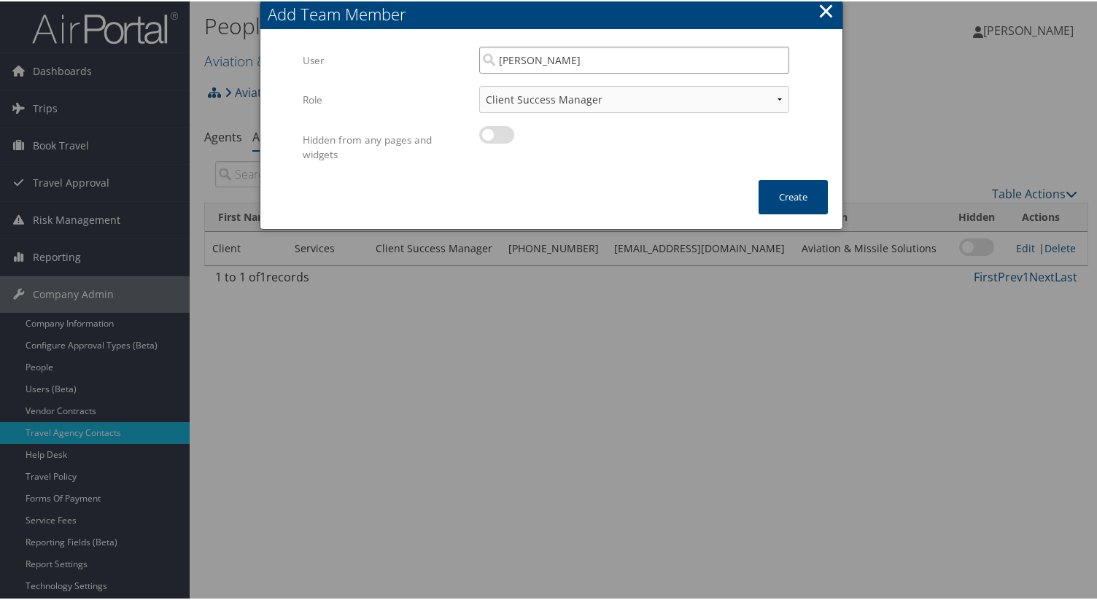
type input "[PERSON_NAME]"
click at [573, 90] on select "Client Success Manager Account Executive Operations Manager" at bounding box center [634, 98] width 310 height 27
select select "AE"
click at [479, 85] on select "Client Success Manager Account Executive Operations Manager" at bounding box center [634, 98] width 310 height 27
click at [785, 200] on button "Create" at bounding box center [793, 196] width 69 height 34
